Goal: Find contact information: Find contact information

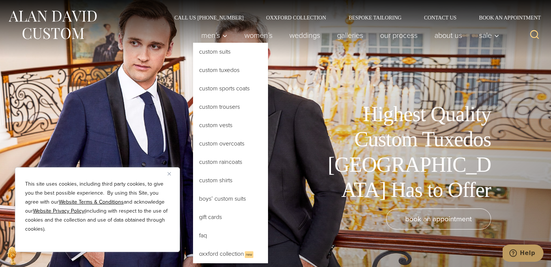
click at [237, 69] on link "Custom Tuxedos" at bounding box center [230, 70] width 75 height 18
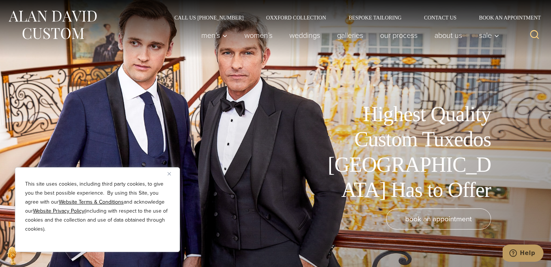
click at [168, 173] on img "Close" at bounding box center [168, 173] width 3 height 3
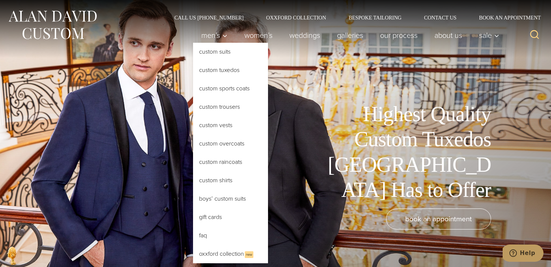
click at [217, 69] on link "Custom Tuxedos" at bounding box center [230, 70] width 75 height 18
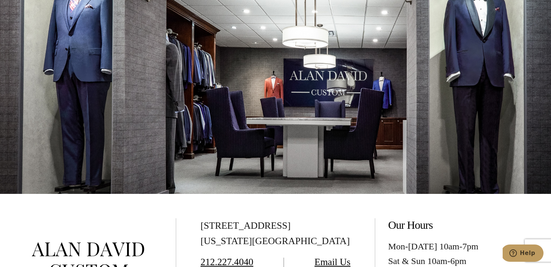
scroll to position [4171, 0]
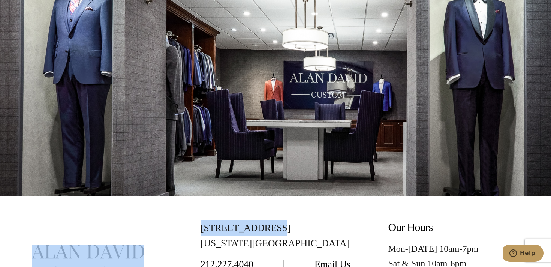
drag, startPoint x: 268, startPoint y: 232, endPoint x: 178, endPoint y: 232, distance: 90.3
click at [178, 232] on div "[STREET_ADDRESS][US_STATE] 212.227.4040 Email Us schedule a virtual consultatio…" at bounding box center [275, 263] width 551 height 134
copy div "[STREET_ADDRESS]"
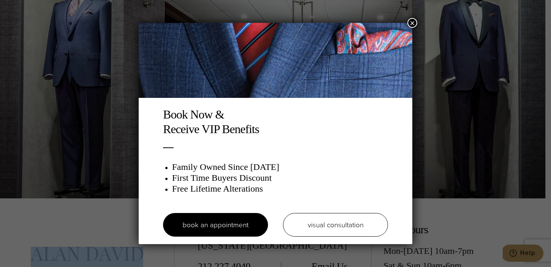
click at [412, 27] on button "×" at bounding box center [412, 23] width 10 height 10
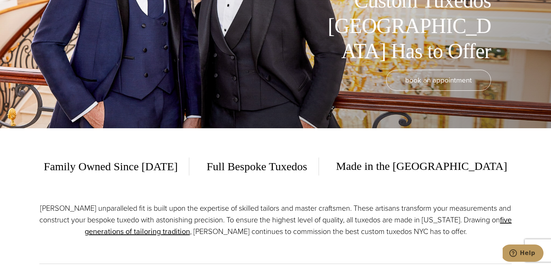
scroll to position [0, 0]
